Goal: Information Seeking & Learning: Learn about a topic

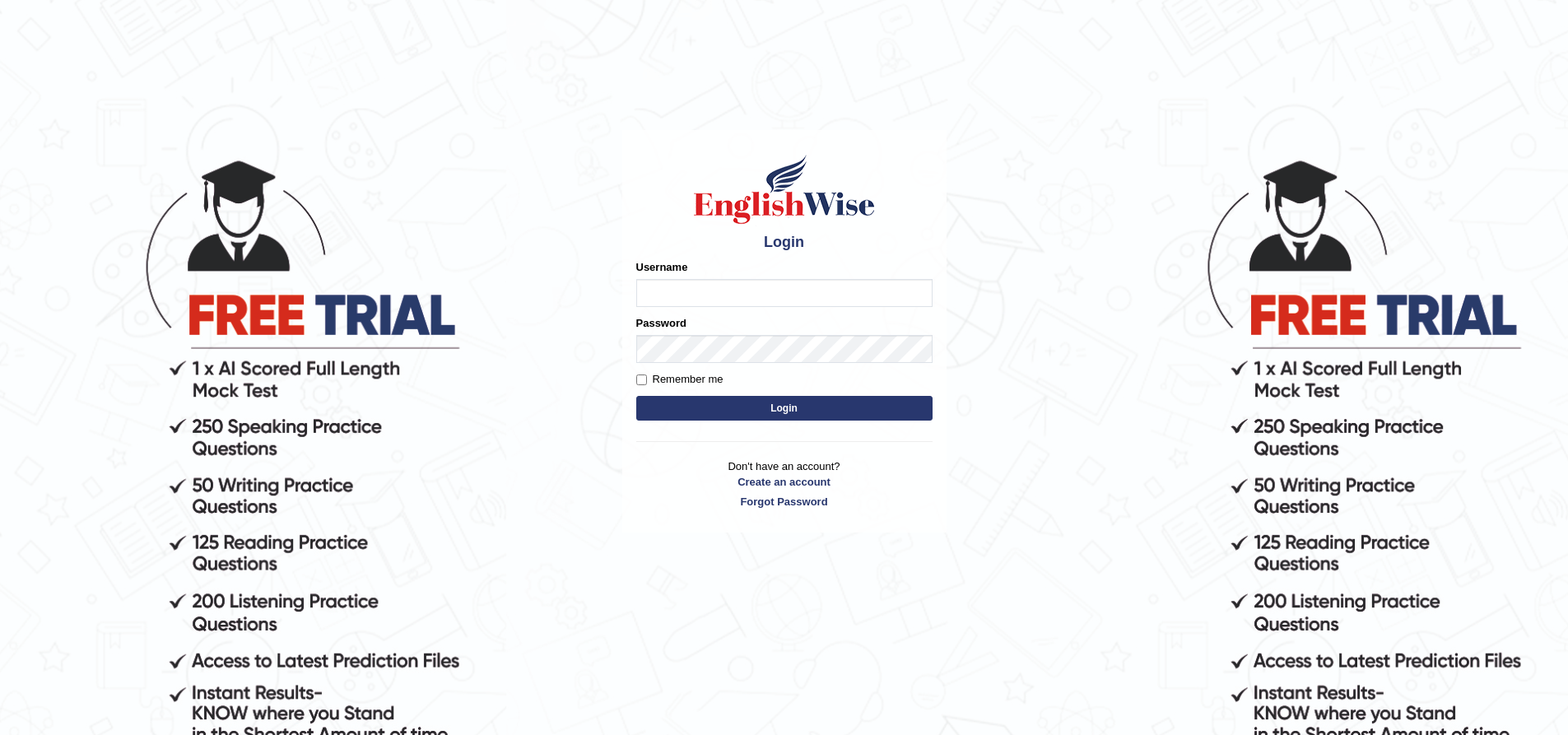
click at [724, 298] on input "Username" at bounding box center [784, 292] width 297 height 28
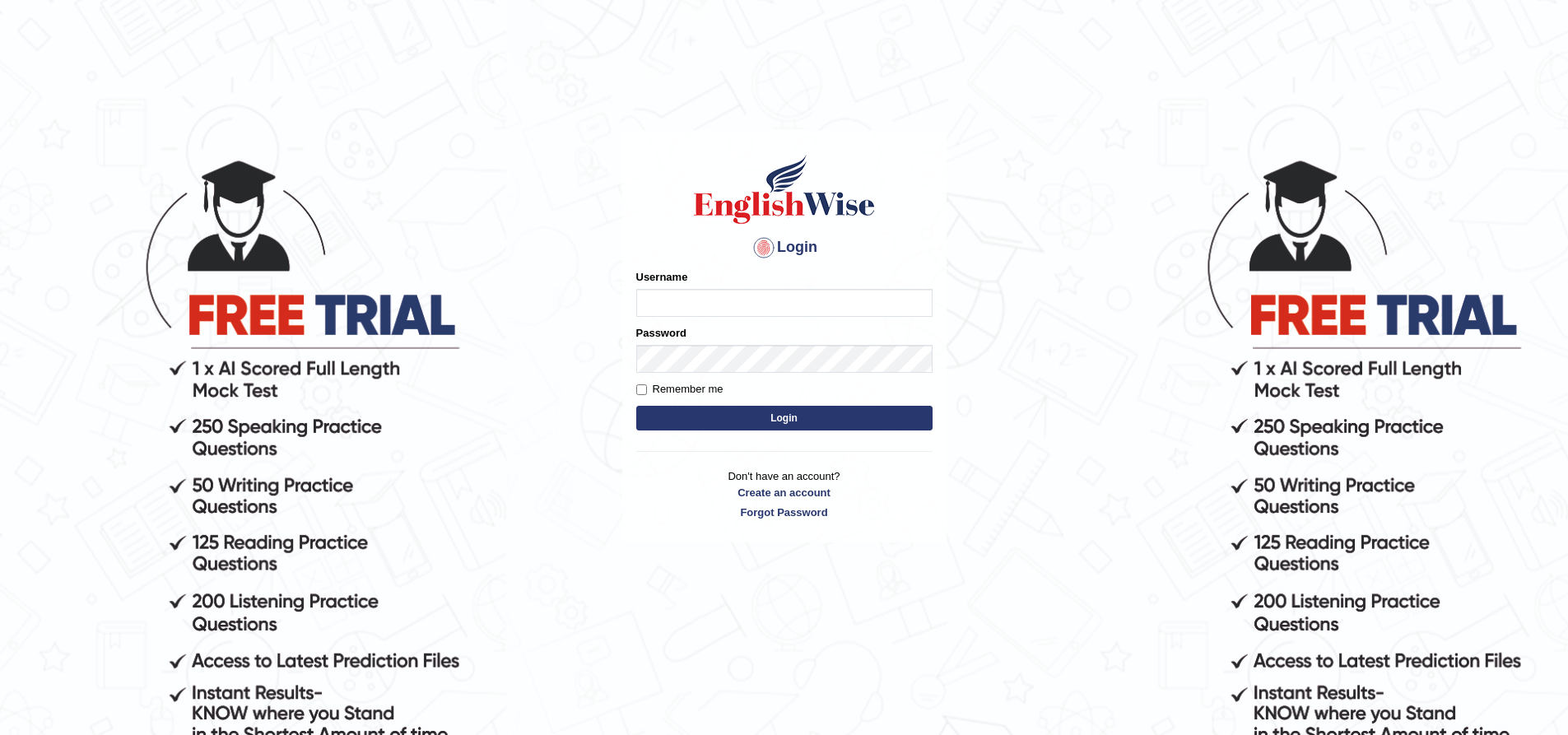
type input "nipenyogesh"
click at [636, 406] on button "Login" at bounding box center [784, 418] width 297 height 25
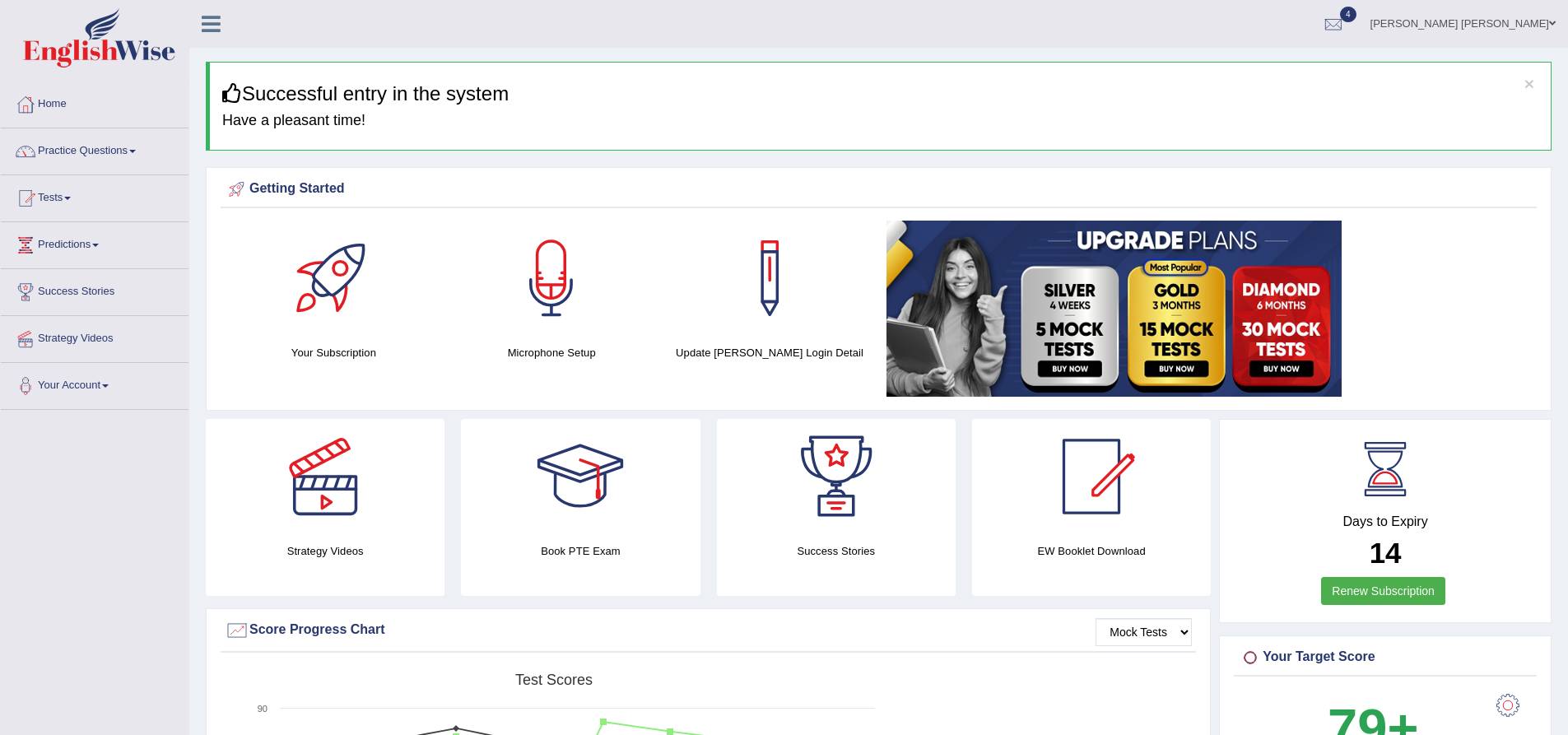
click at [1212, 603] on div "Strategy Videos Book PTE Exam Success Stories EW Booklet Download" at bounding box center [709, 513] width 1021 height 189
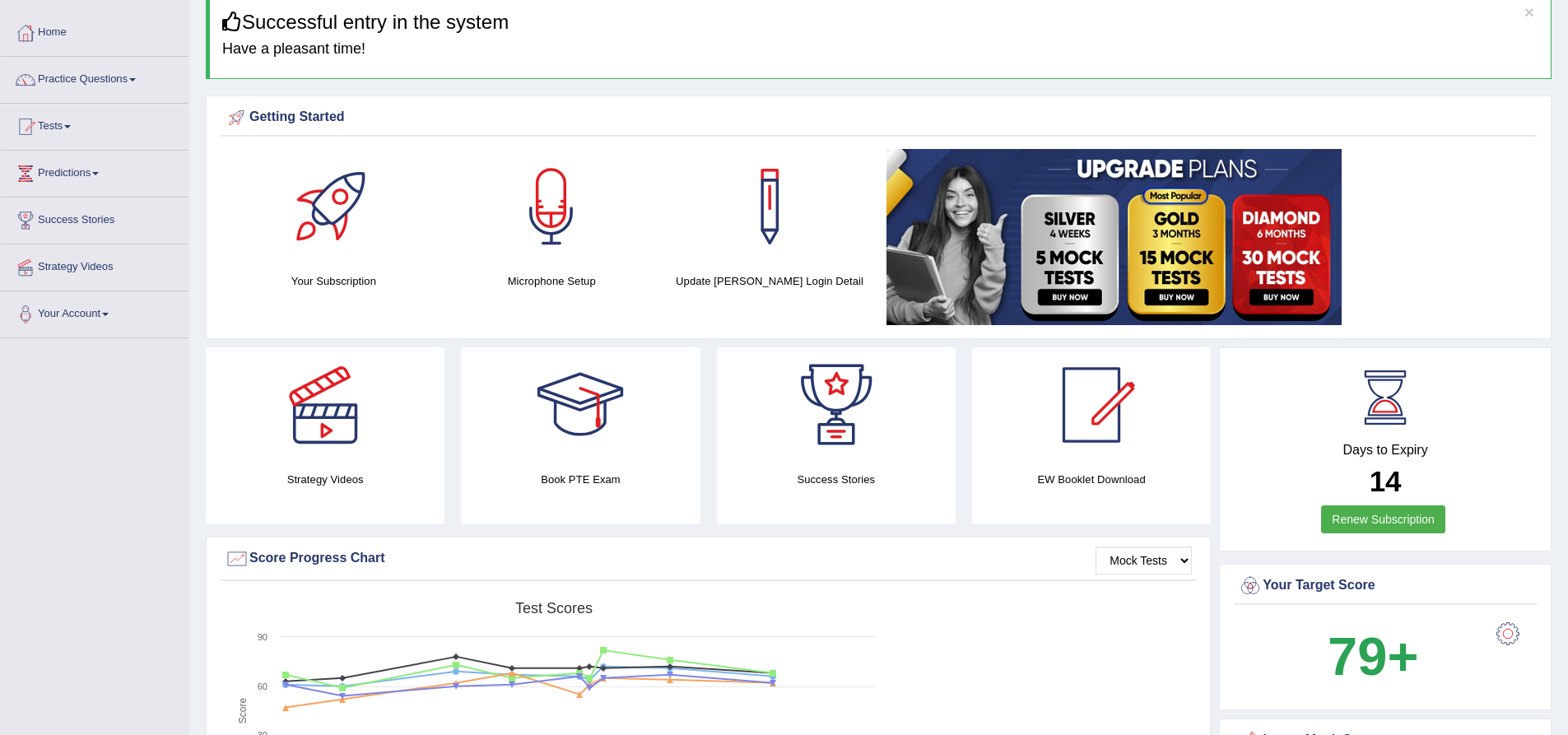
scroll to position [247, 0]
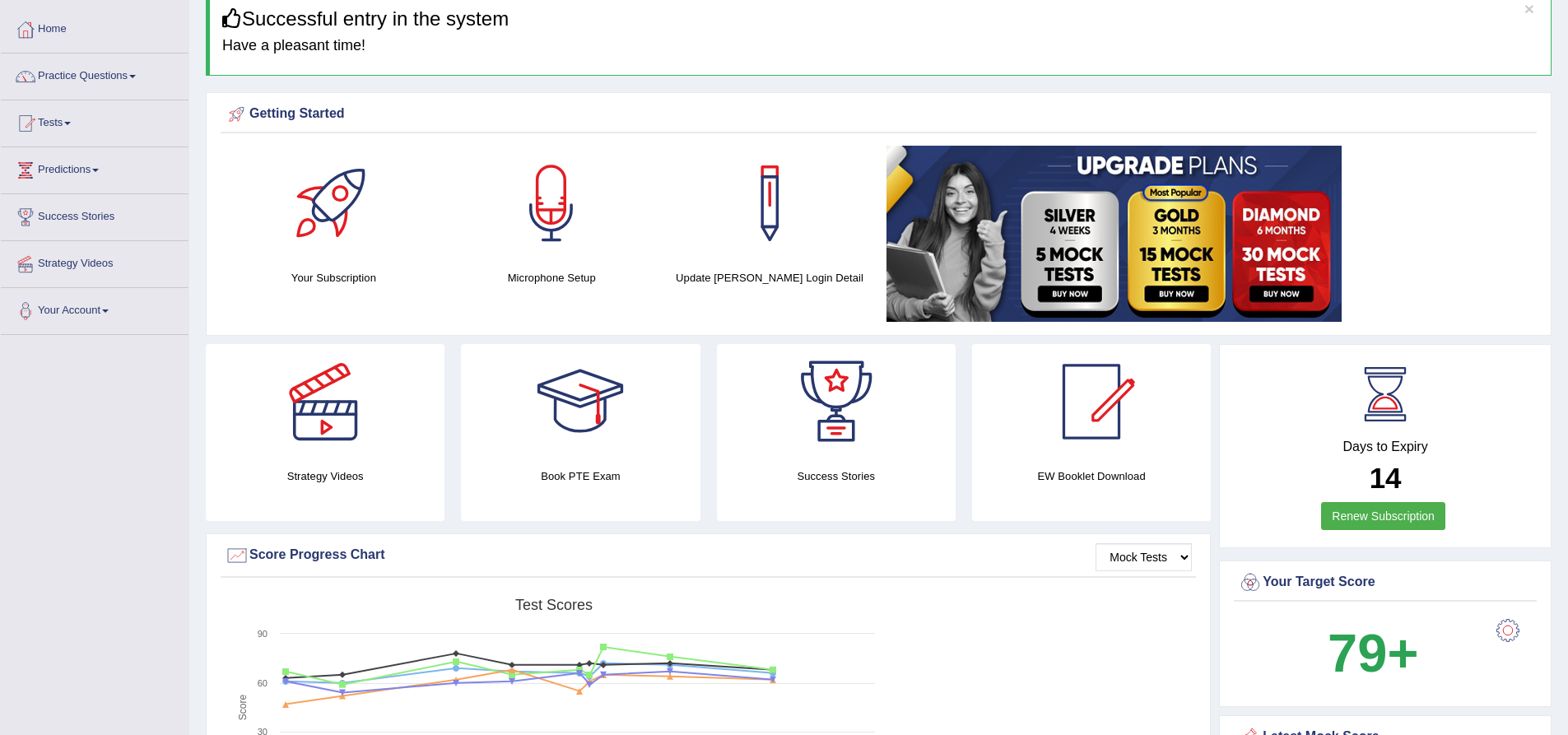
scroll to position [0, 0]
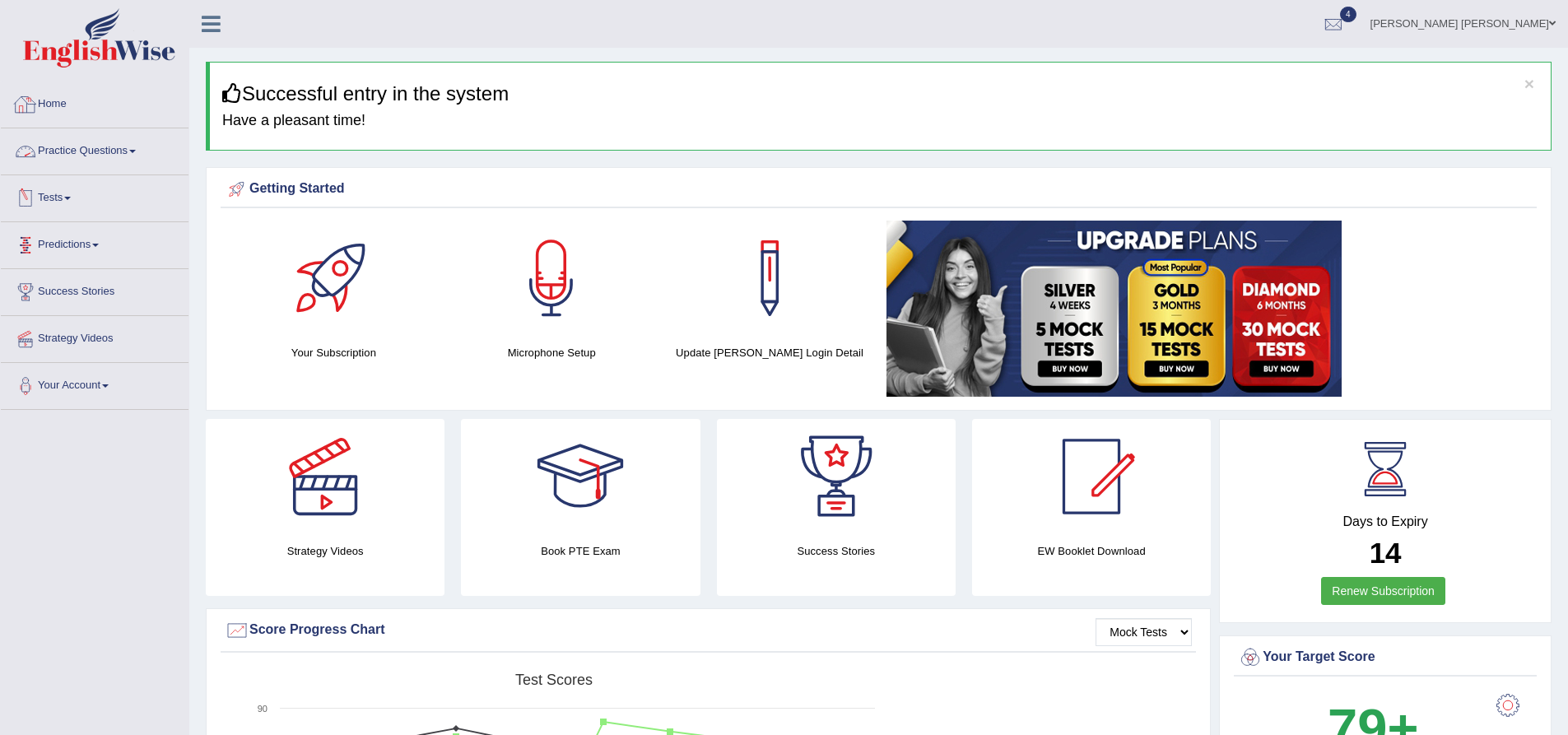
click at [89, 153] on link "Practice Questions" at bounding box center [95, 149] width 188 height 41
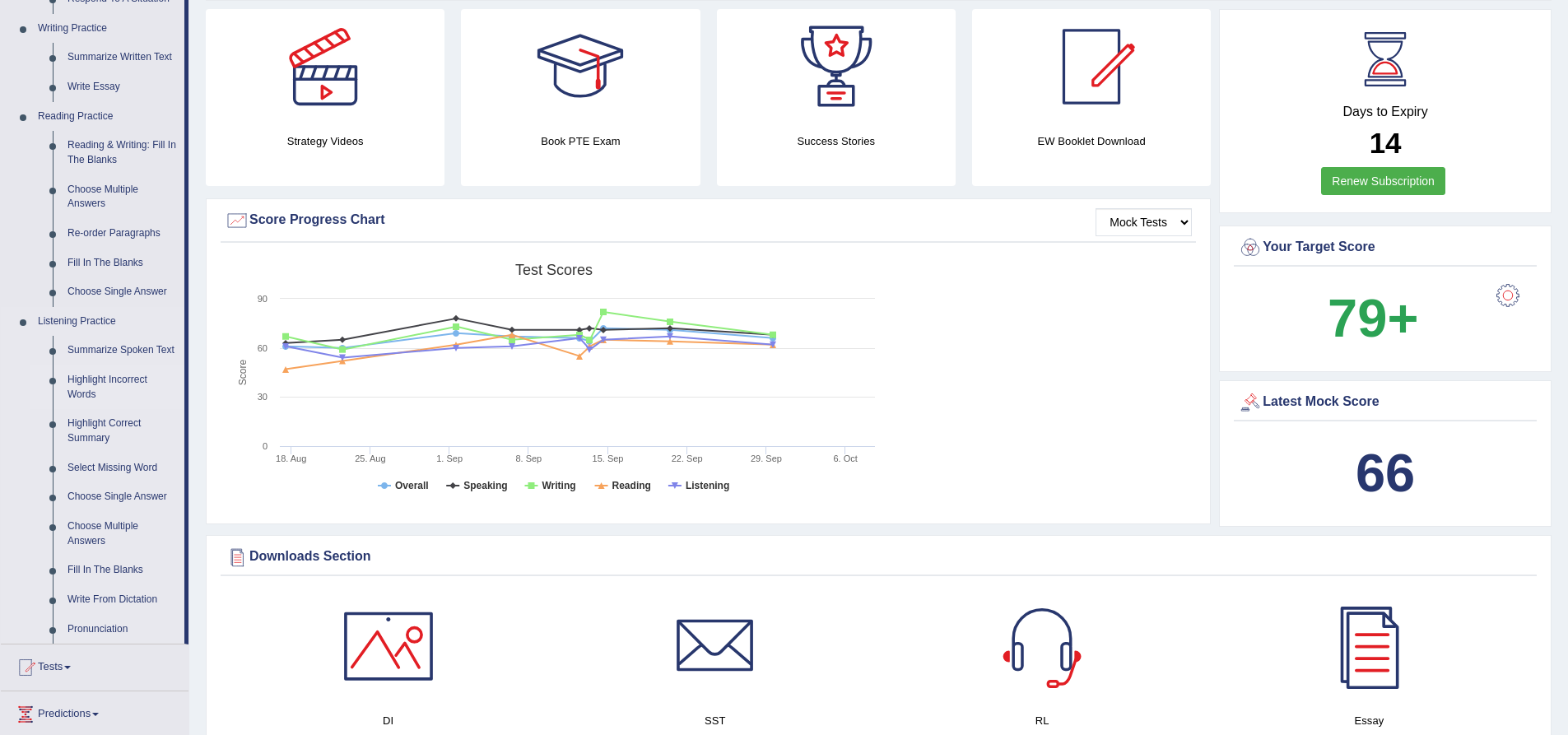
scroll to position [412, 0]
click at [96, 594] on link "Write From Dictation" at bounding box center [122, 599] width 124 height 30
click at [129, 595] on link "Write From Dictation" at bounding box center [122, 599] width 124 height 30
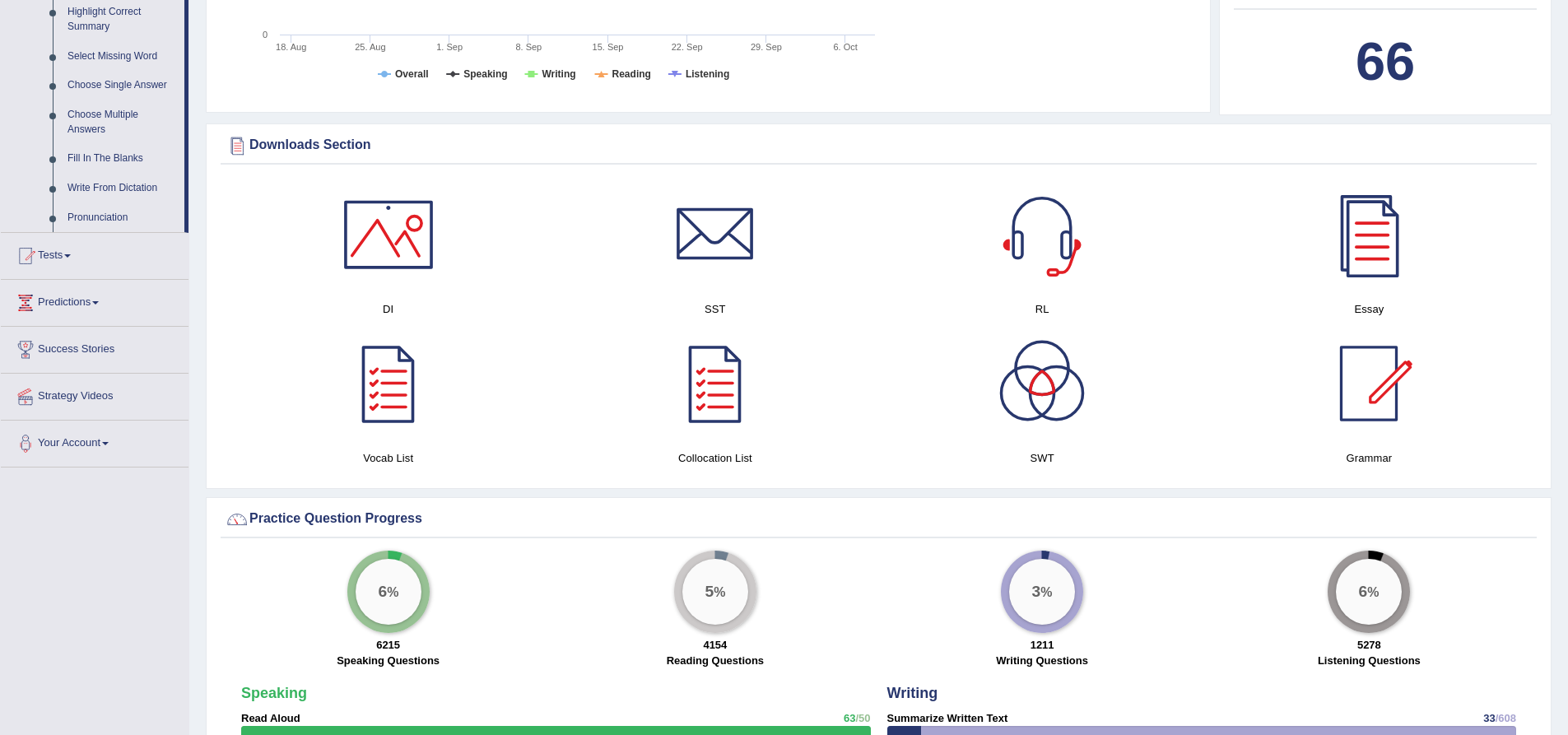
scroll to position [823, 0]
